Goal: Information Seeking & Learning: Find specific fact

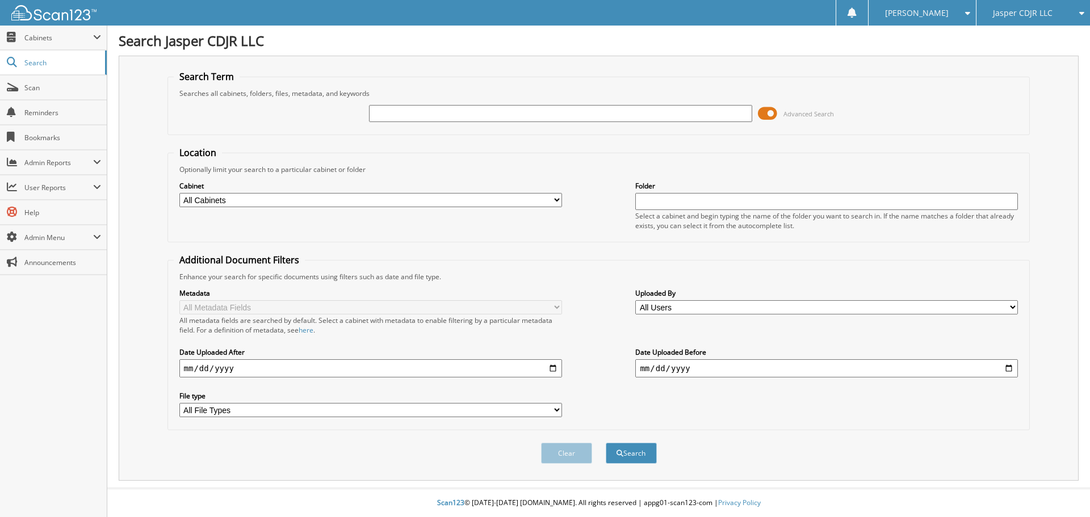
click at [440, 118] on input "text" at bounding box center [560, 113] width 383 height 17
type input "E3656"
click at [606, 443] on button "Search" at bounding box center [631, 453] width 51 height 21
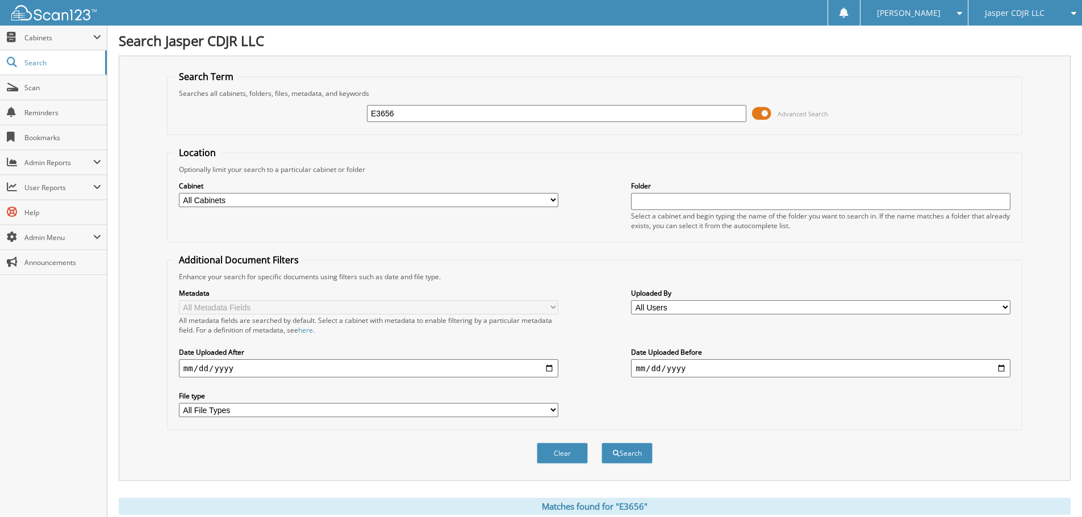
click at [759, 117] on span at bounding box center [761, 113] width 19 height 17
